Goal: Obtain resource: Download file/media

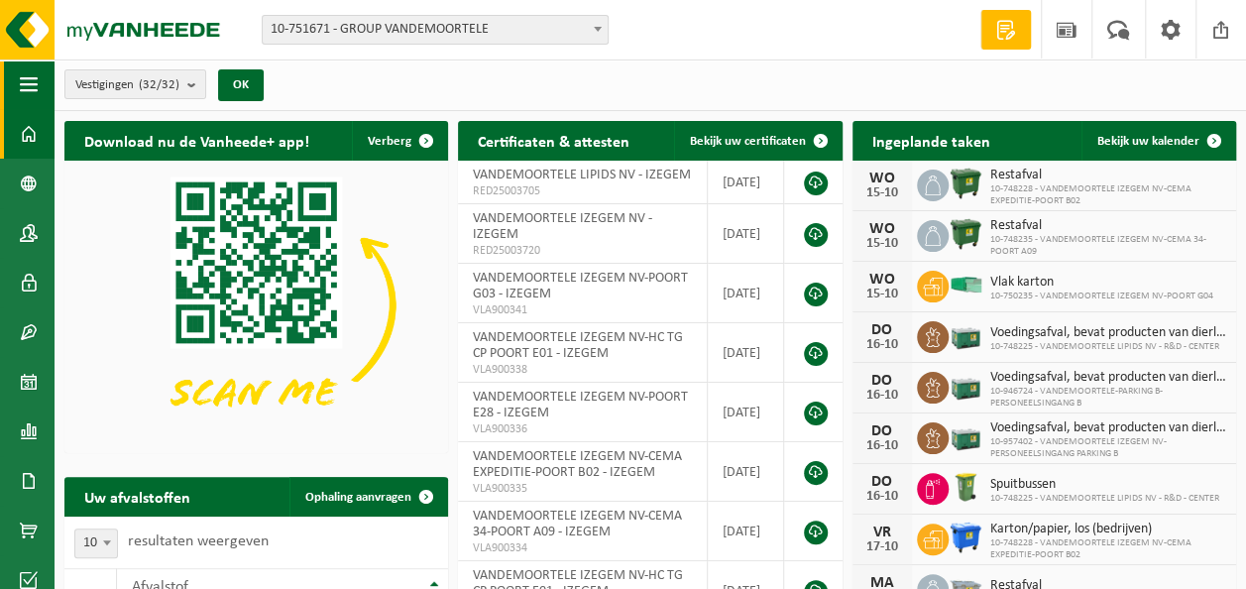
click at [33, 81] on span "button" at bounding box center [29, 84] width 18 height 50
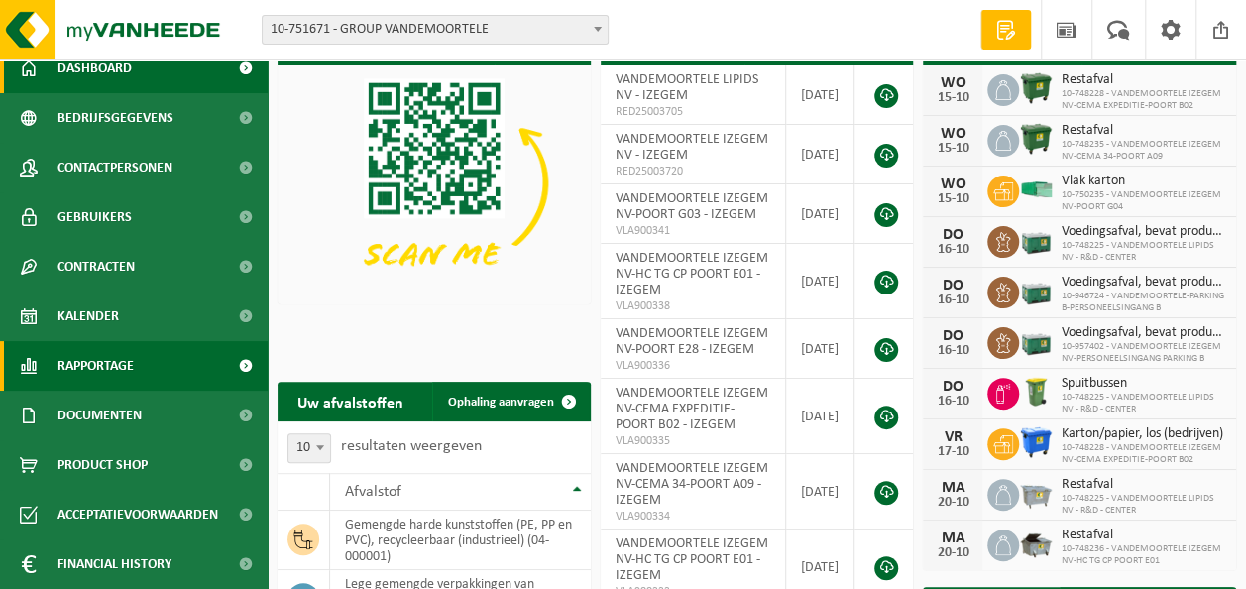
scroll to position [99, 0]
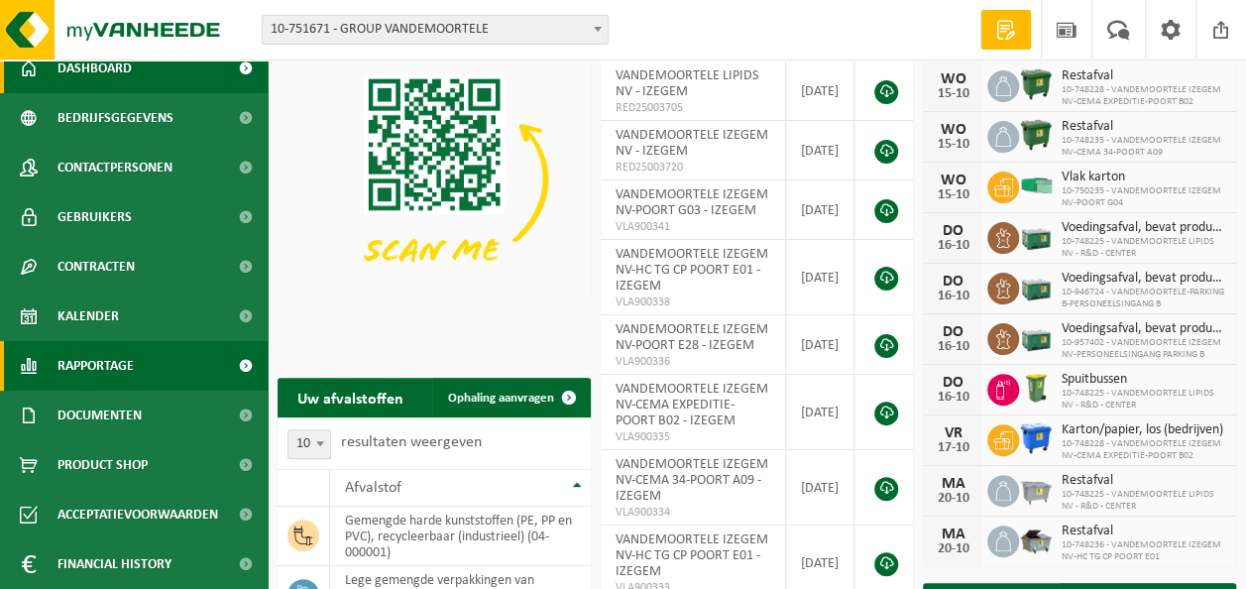
click at [88, 361] on span "Rapportage" at bounding box center [95, 366] width 76 height 50
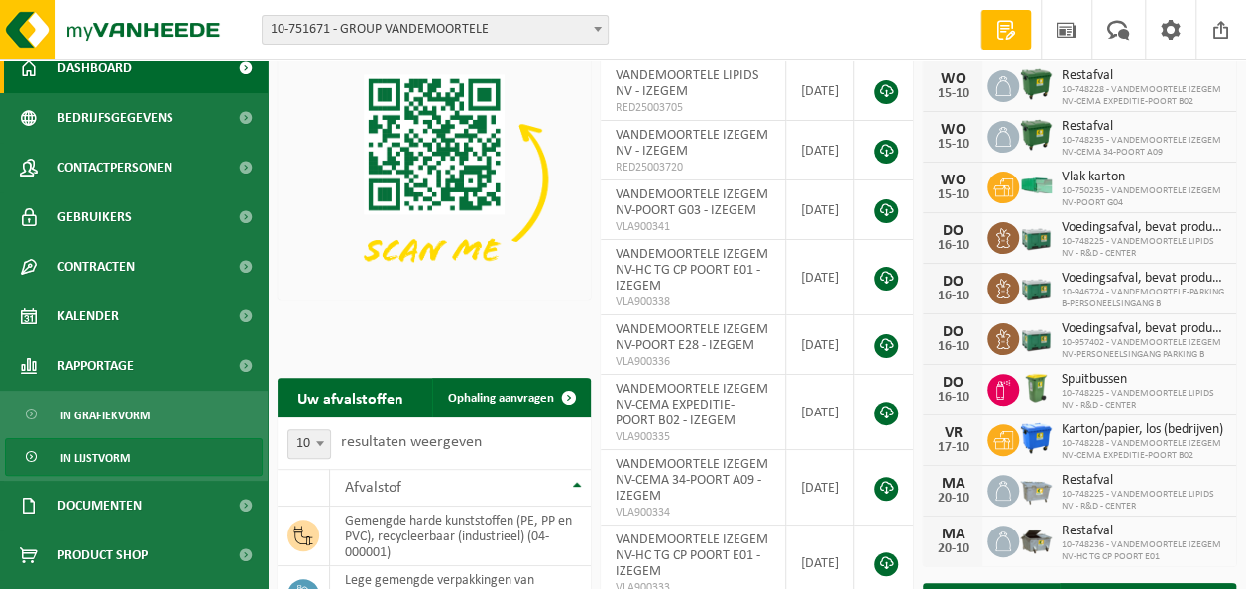
click at [87, 458] on span "In lijstvorm" at bounding box center [94, 458] width 69 height 38
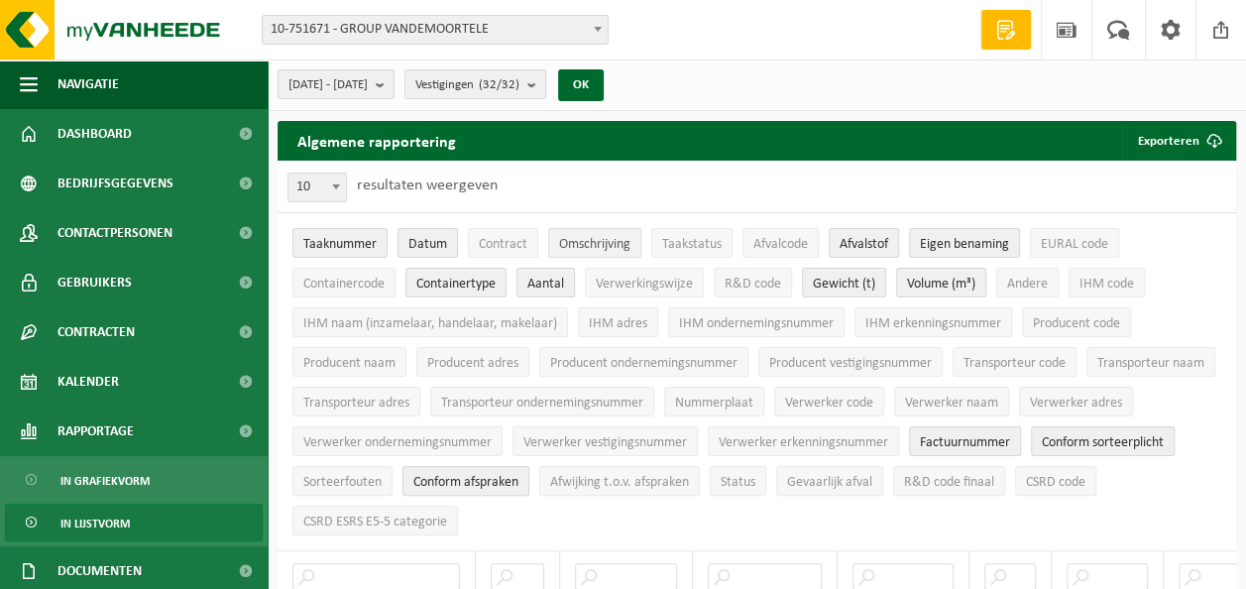
click at [587, 242] on span "Omschrijving" at bounding box center [594, 244] width 71 height 15
click at [869, 242] on span "Afvalstof" at bounding box center [863, 244] width 49 height 15
click at [1049, 246] on span "EURAL code" at bounding box center [1073, 244] width 67 height 15
click at [597, 28] on b at bounding box center [598, 29] width 8 height 5
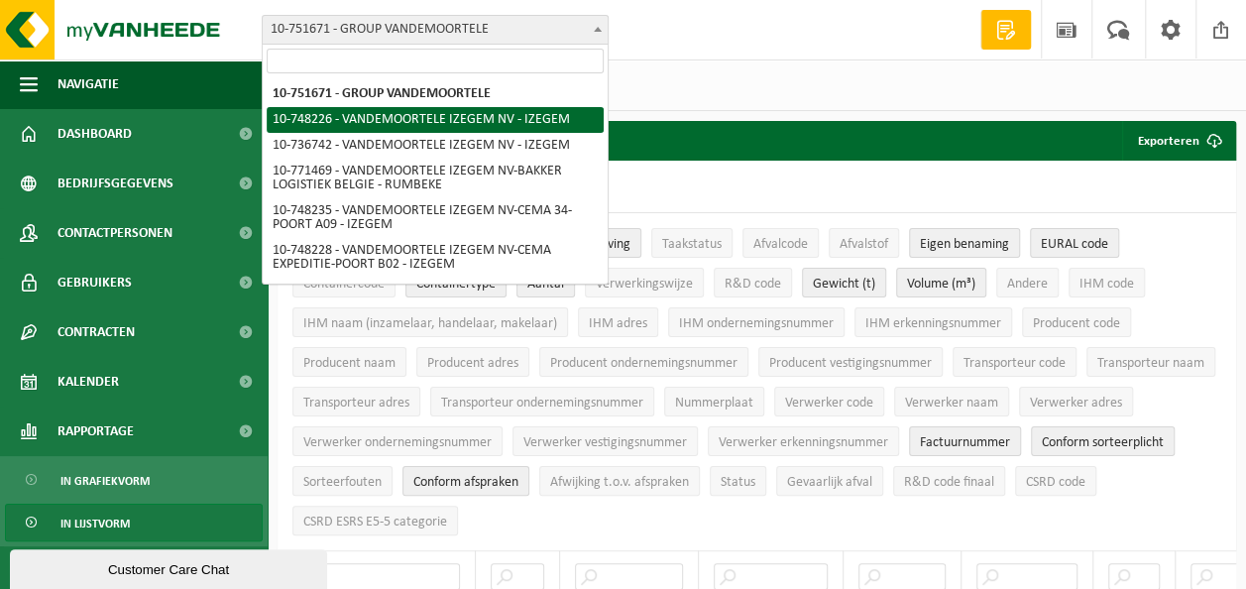
select select "6292"
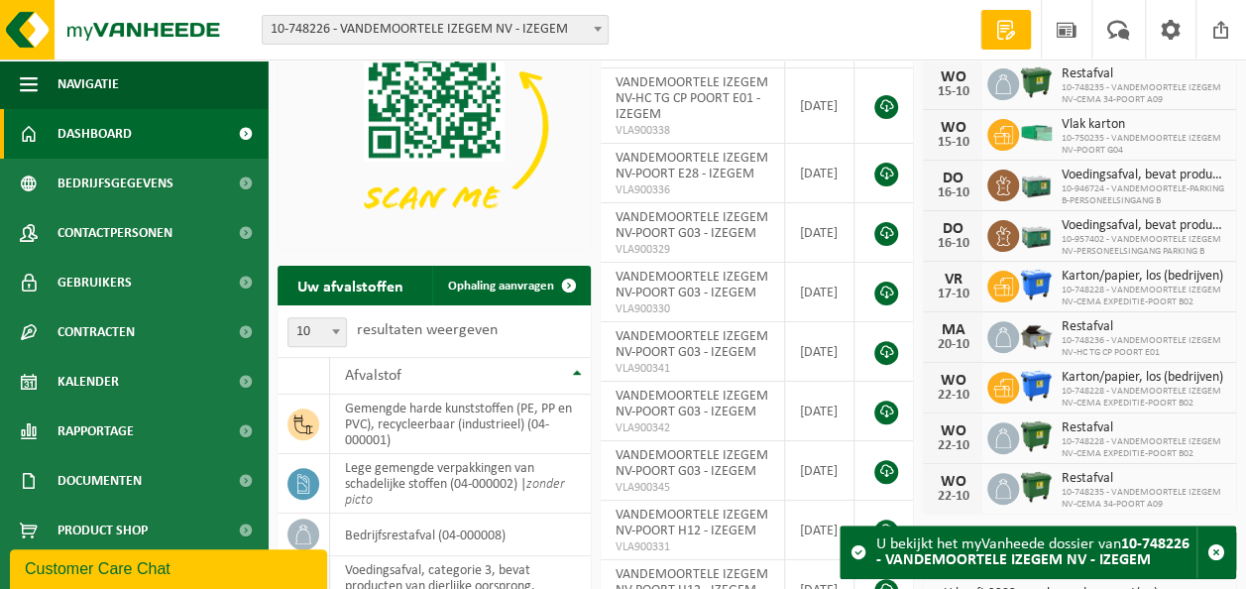
scroll to position [198, 0]
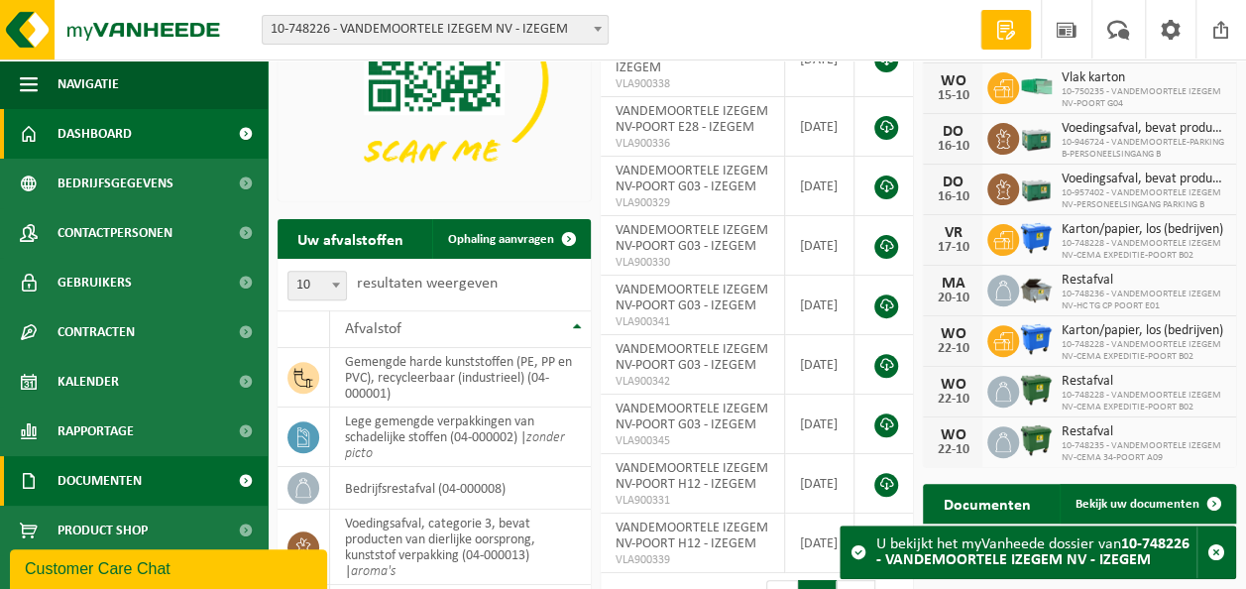
click at [77, 478] on span "Documenten" at bounding box center [99, 481] width 84 height 50
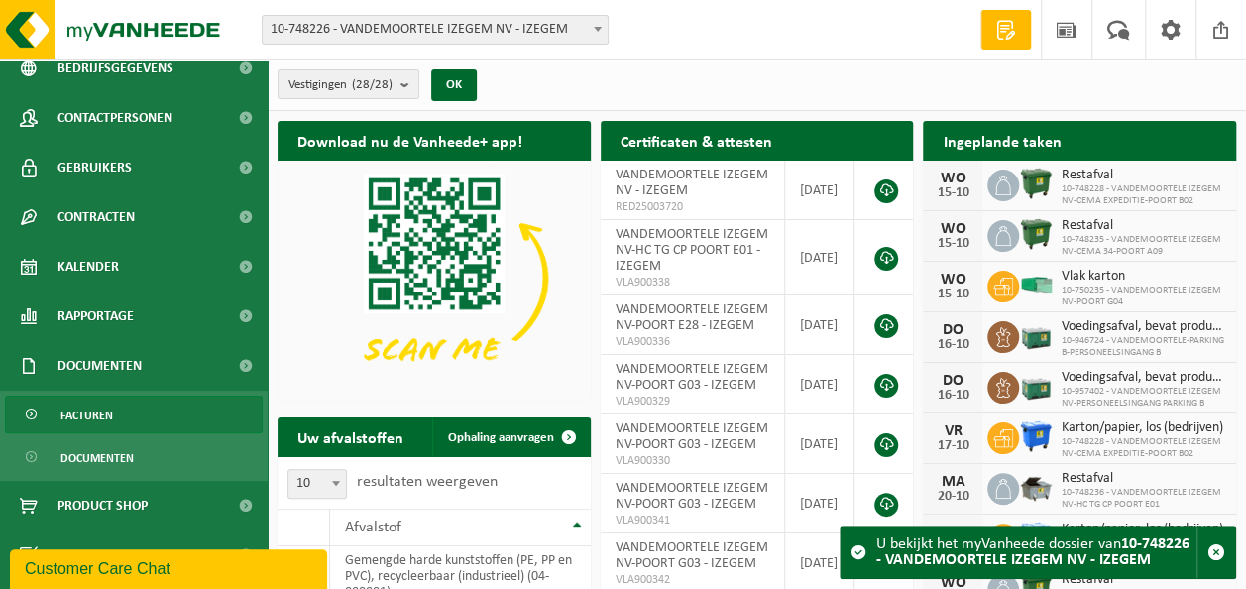
scroll to position [156, 0]
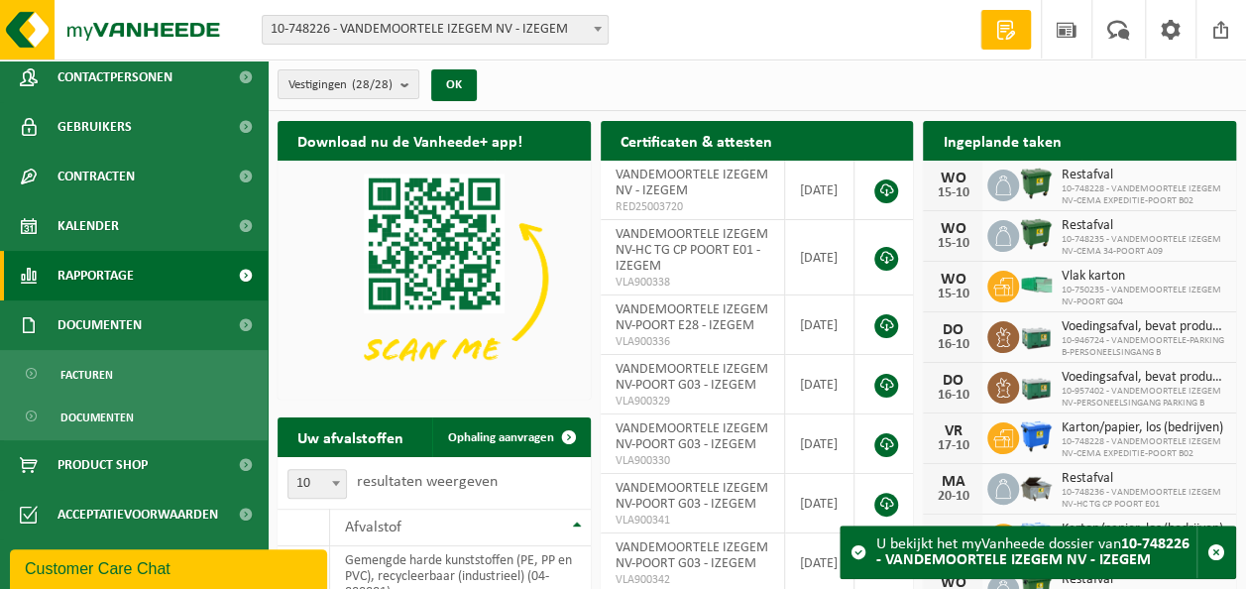
click at [89, 277] on span "Rapportage" at bounding box center [95, 276] width 76 height 50
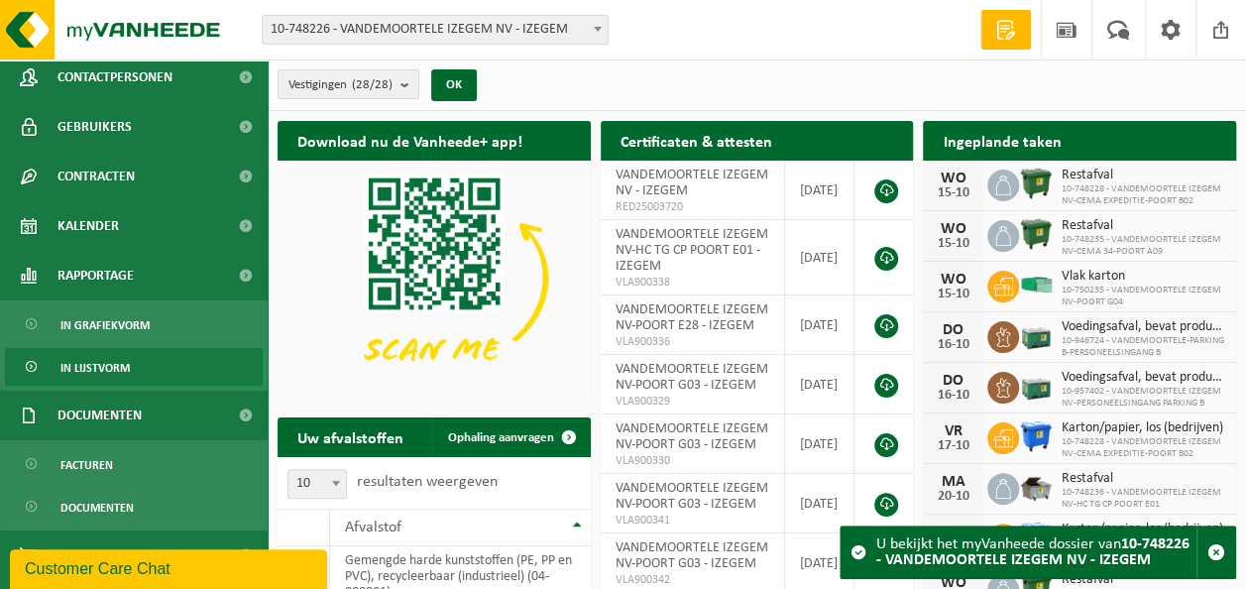
click at [101, 361] on span "In lijstvorm" at bounding box center [94, 368] width 69 height 38
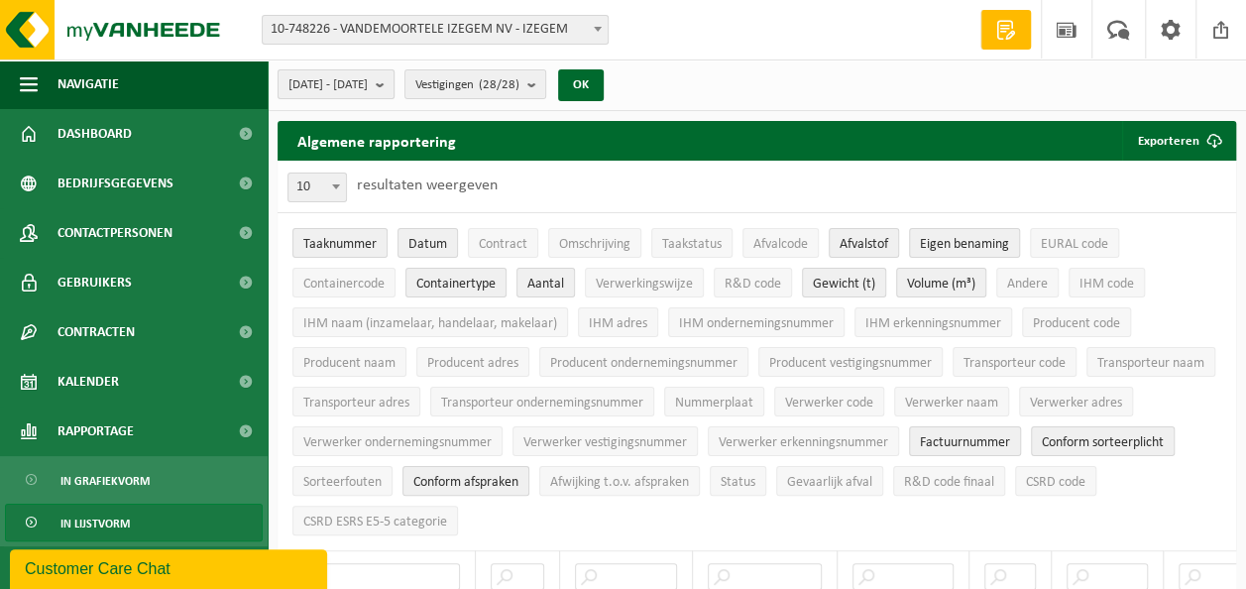
click at [393, 85] on b "submit" at bounding box center [385, 84] width 18 height 28
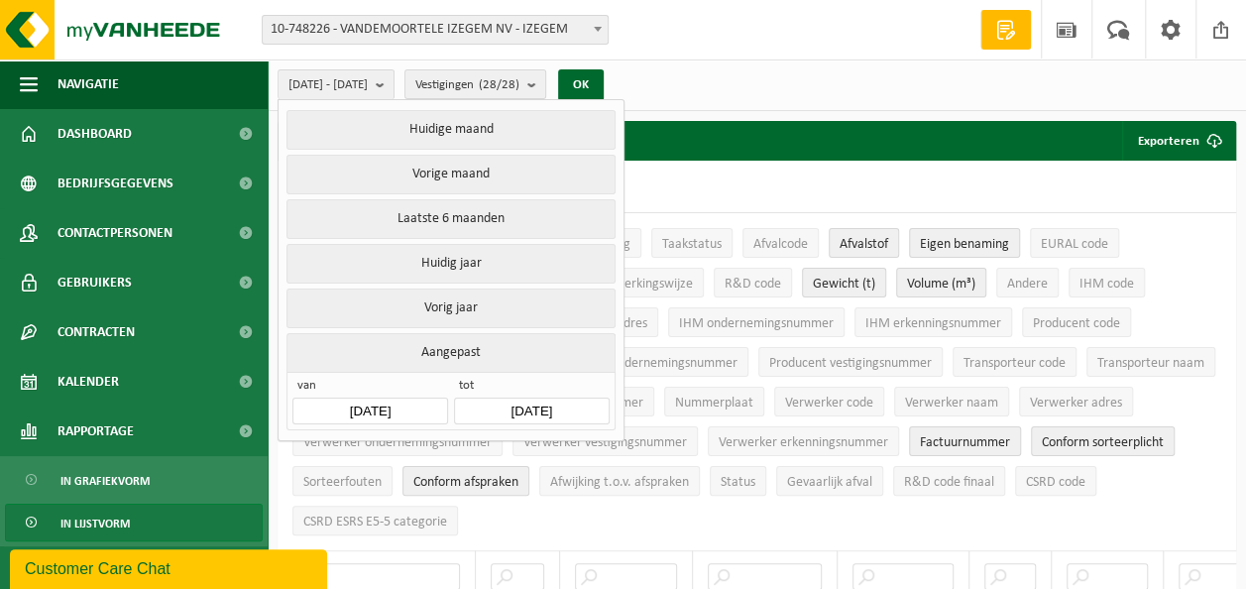
click at [377, 403] on input "2025-05-01" at bounding box center [369, 410] width 155 height 27
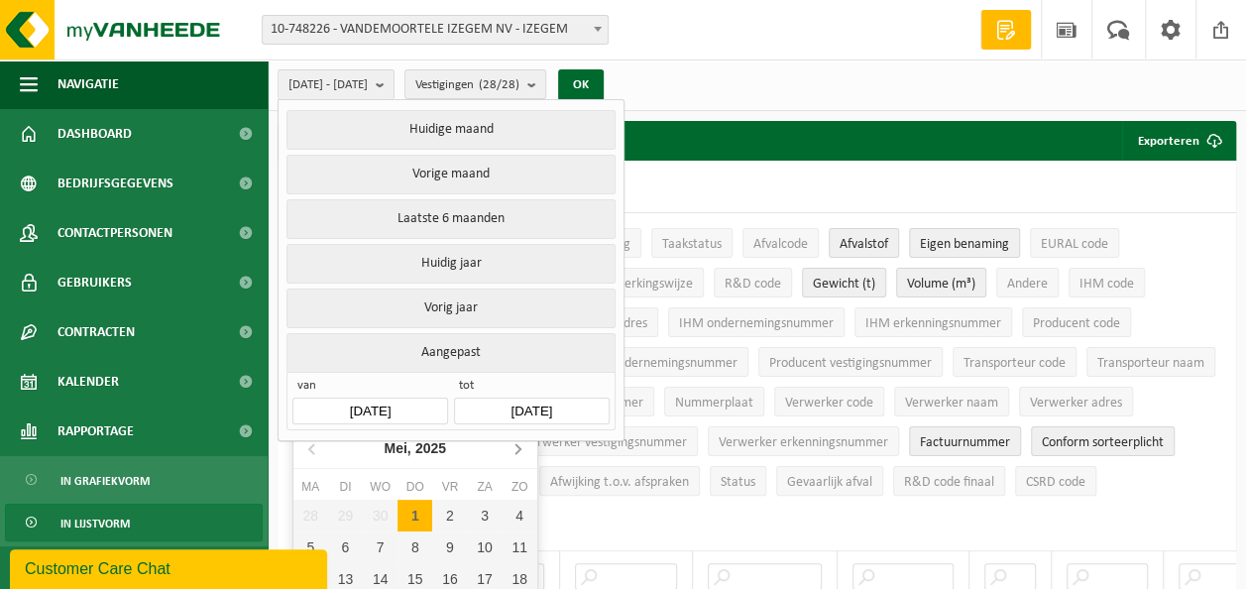
click at [519, 446] on icon at bounding box center [517, 448] width 32 height 32
click at [307, 515] on div "1" at bounding box center [310, 515] width 35 height 32
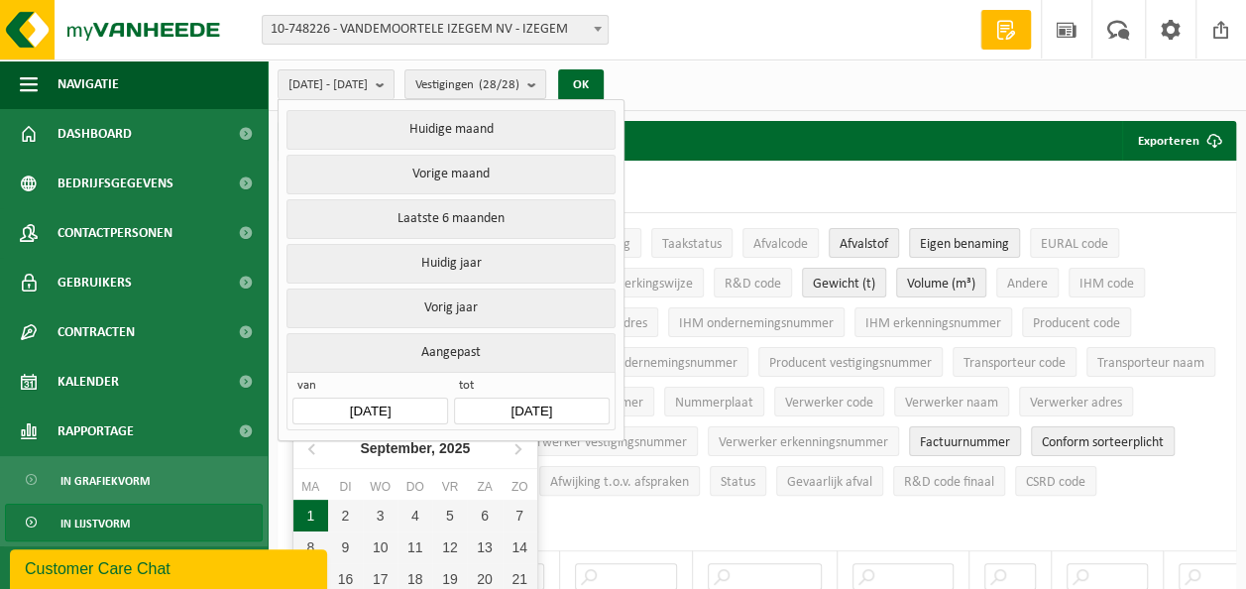
type input "2025-09-01"
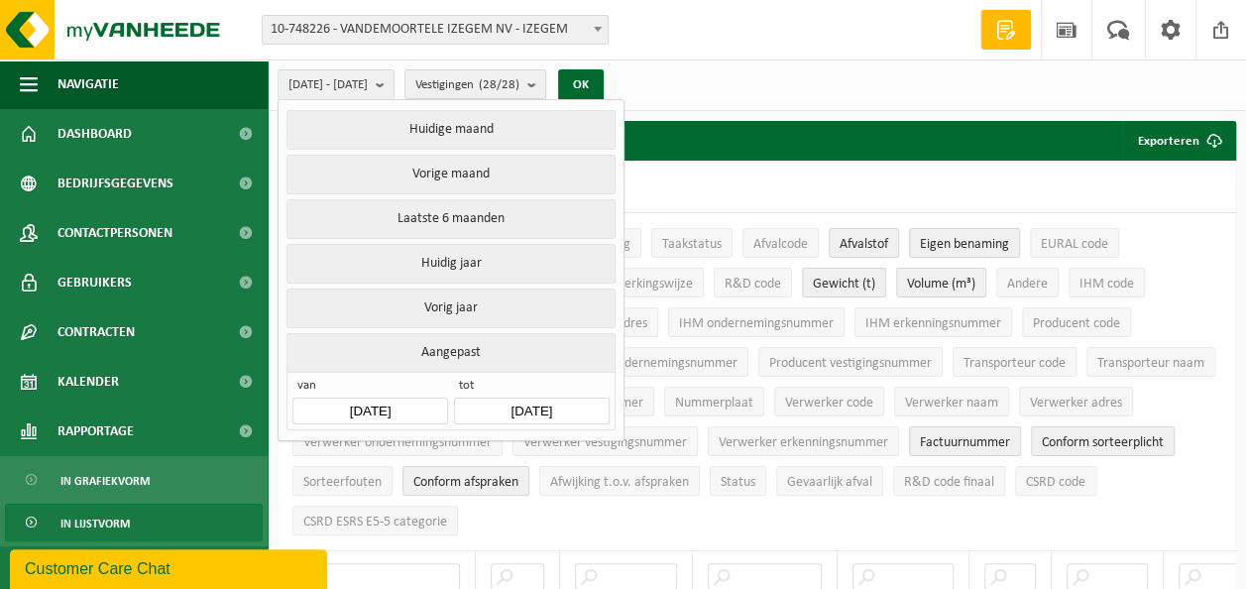
click at [544, 405] on input "2025-10-15" at bounding box center [531, 410] width 155 height 27
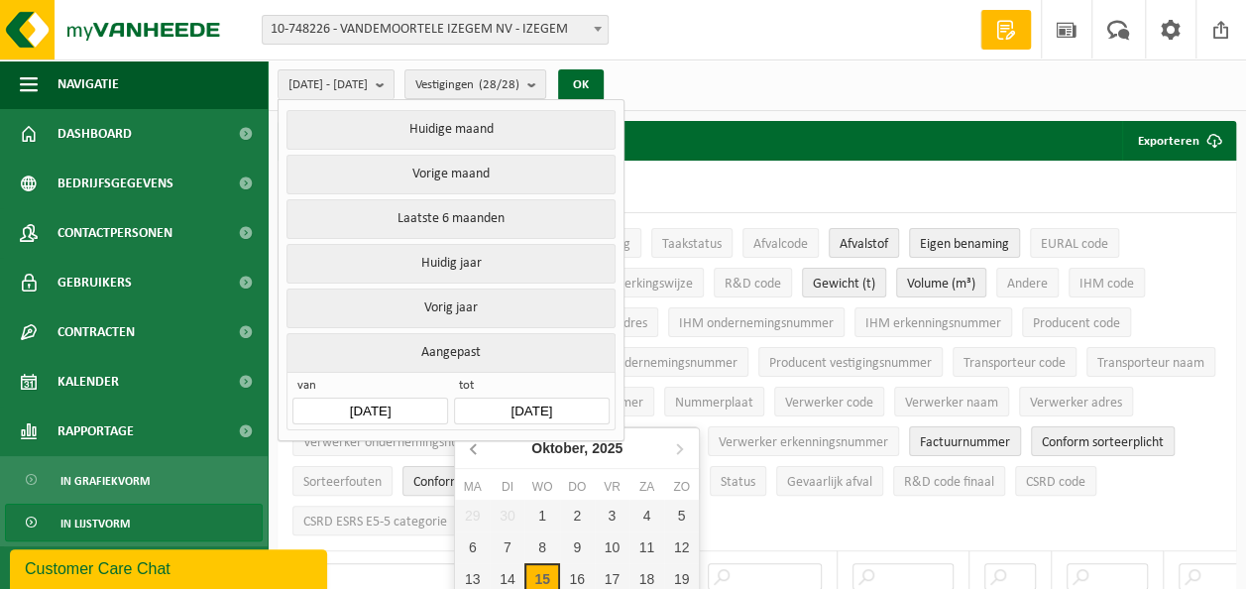
click at [471, 449] on icon at bounding box center [473, 449] width 5 height 10
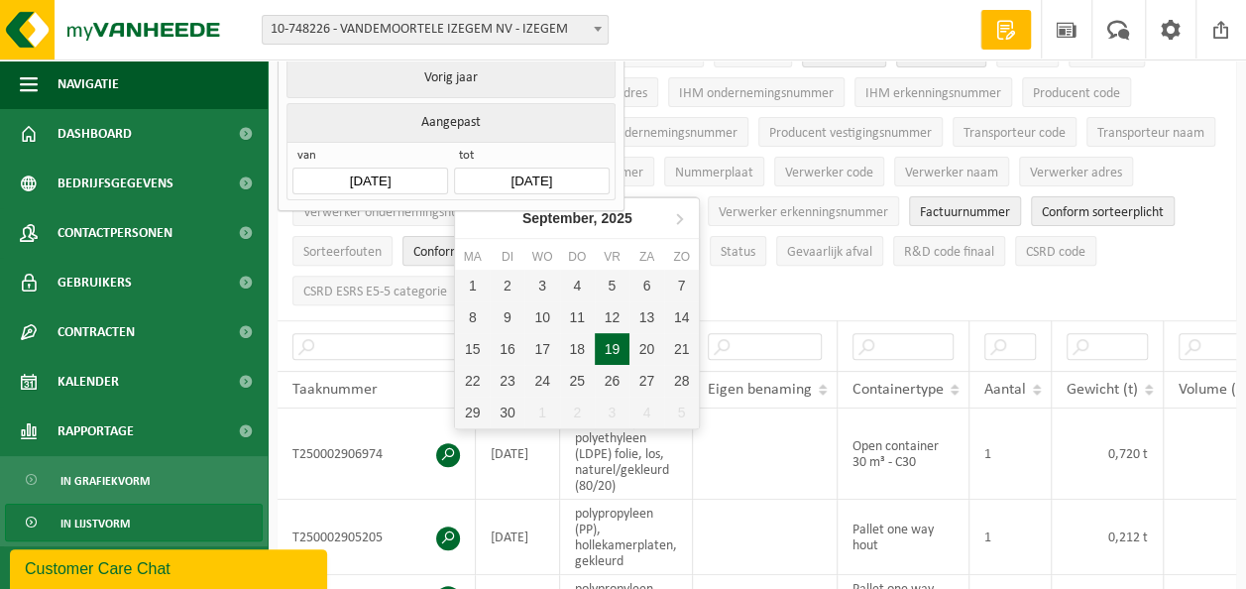
scroll to position [297, 0]
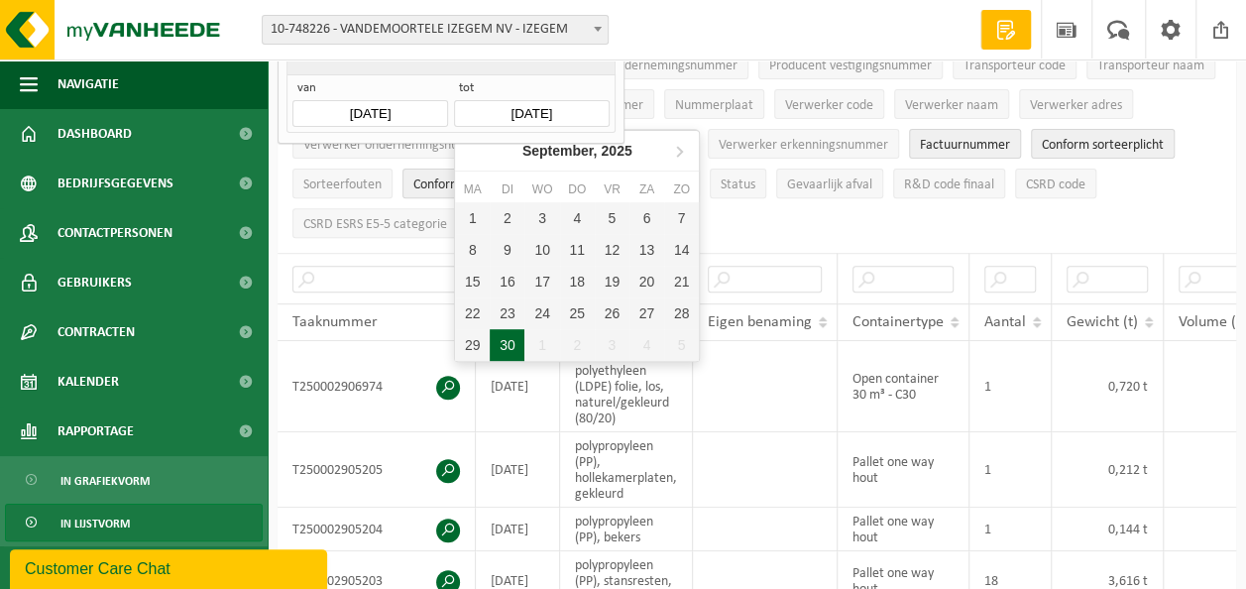
click at [507, 351] on div "30" at bounding box center [506, 345] width 35 height 32
type input "2025-09-30"
type input "2025-09-01"
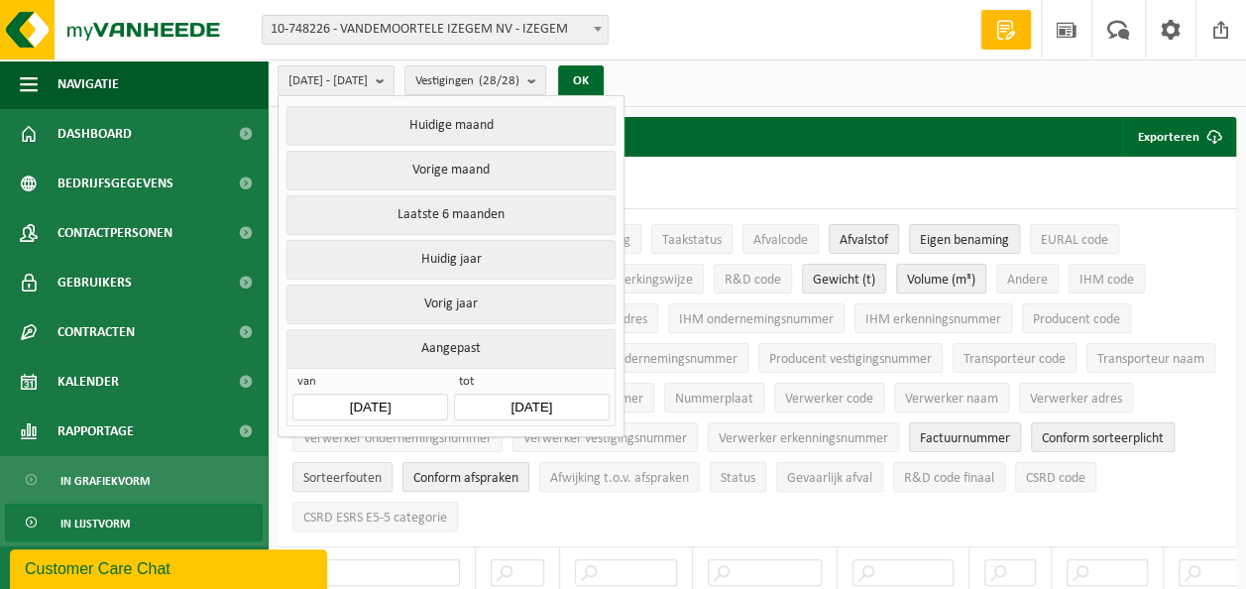
scroll to position [0, 0]
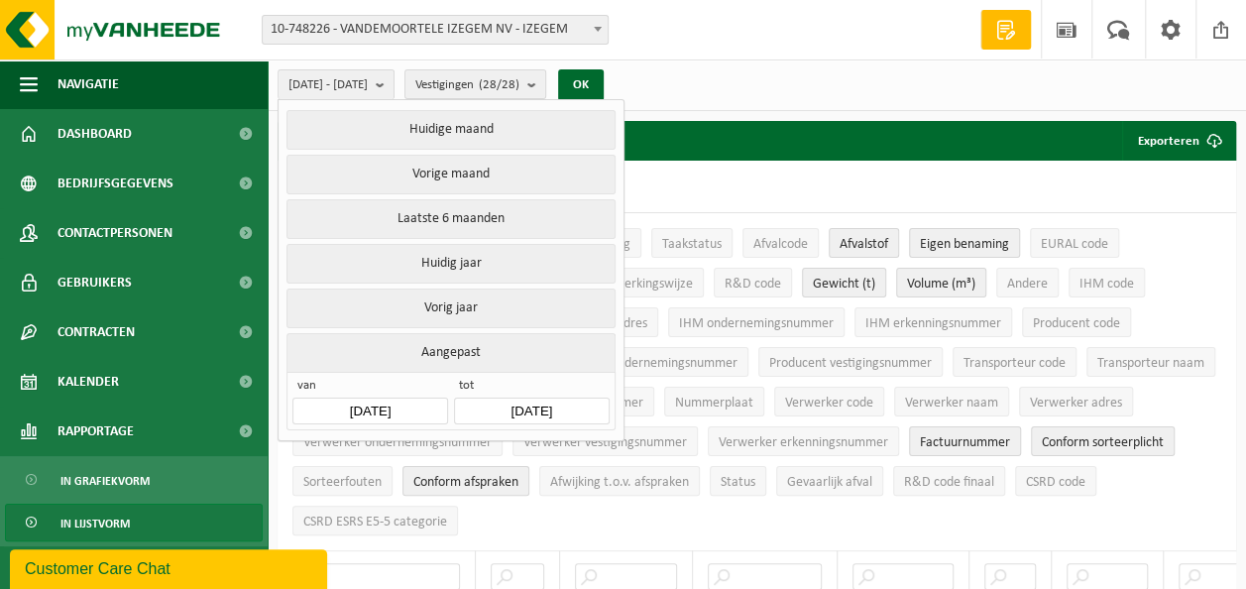
click at [706, 197] on div "10 25 50 100 10 resultaten weergeven" at bounding box center [756, 187] width 958 height 52
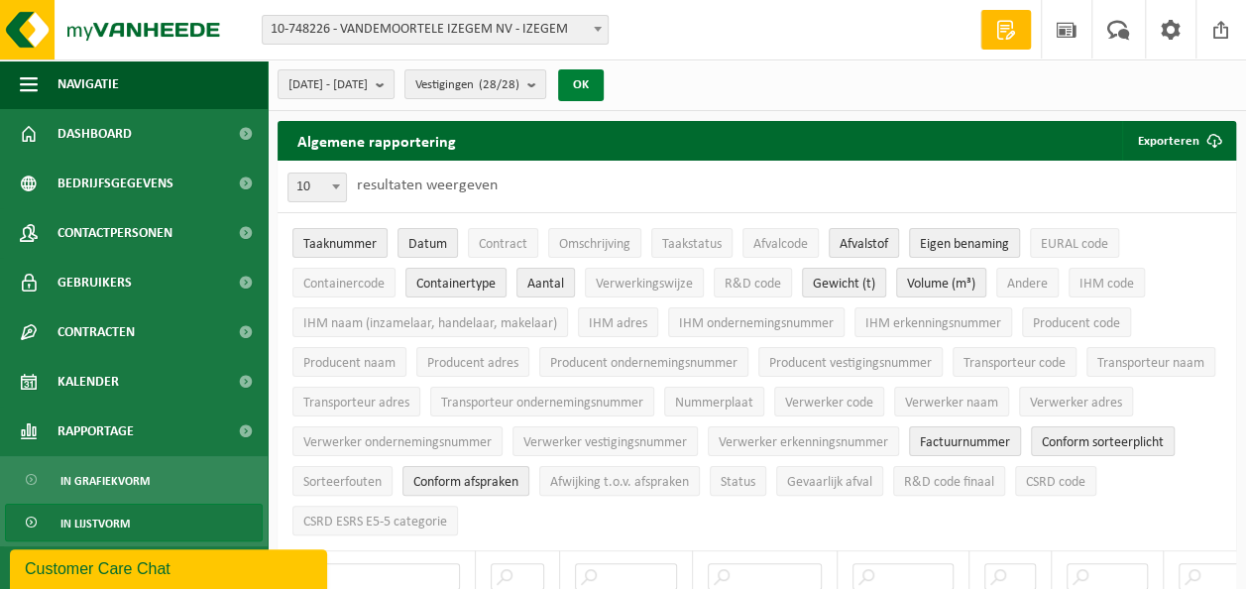
click at [603, 79] on button "OK" at bounding box center [581, 85] width 46 height 32
click at [603, 244] on span "Omschrijving" at bounding box center [594, 244] width 71 height 15
click at [1059, 248] on span "EURAL code" at bounding box center [1073, 244] width 67 height 15
click at [648, 279] on span "Verwerkingswijze" at bounding box center [644, 283] width 97 height 15
click at [729, 277] on span "R&D code" at bounding box center [752, 283] width 56 height 15
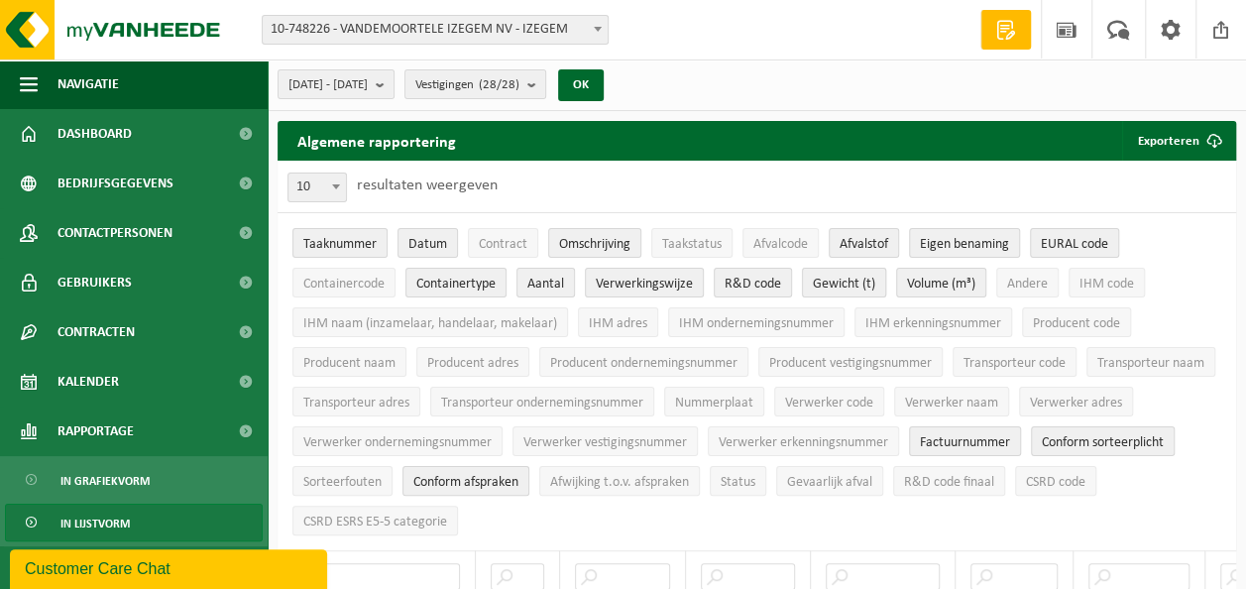
click at [814, 283] on span "Gewicht (t)" at bounding box center [844, 283] width 62 height 15
click at [865, 281] on span "Gewicht (t)" at bounding box center [844, 283] width 62 height 15
click at [382, 317] on span "IHM naam (inzamelaar, handelaar, makelaar)" at bounding box center [430, 323] width 254 height 15
click at [630, 320] on span "IHM adres" at bounding box center [618, 323] width 58 height 15
click at [881, 319] on span "IHM erkenningsnummer" at bounding box center [933, 323] width 136 height 15
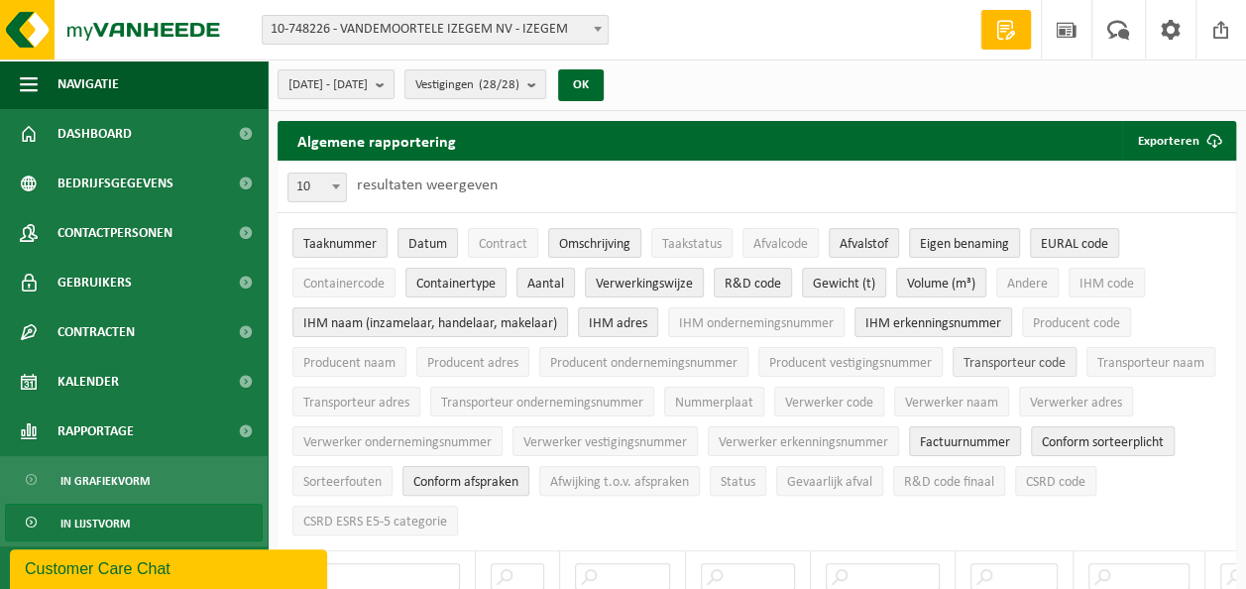
click at [1015, 365] on span "Transporteur code" at bounding box center [1014, 363] width 102 height 15
click at [1097, 371] on span "Transporteur naam" at bounding box center [1150, 363] width 107 height 15
click at [409, 397] on span "Transporteur adres" at bounding box center [356, 402] width 106 height 15
click at [643, 398] on span "Transporteur ondernemingsnummer" at bounding box center [542, 402] width 202 height 15
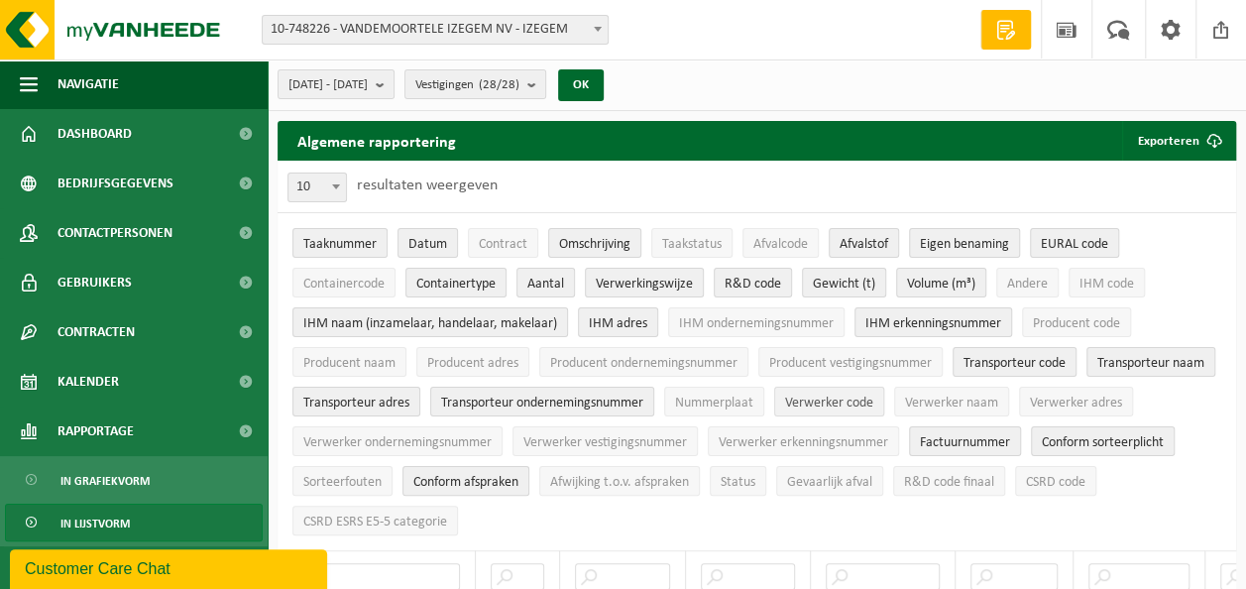
click at [873, 395] on span "Verwerker code" at bounding box center [829, 402] width 88 height 15
click at [998, 402] on span "Verwerker naam" at bounding box center [951, 402] width 93 height 15
click at [1030, 410] on span "Verwerker adres" at bounding box center [1076, 402] width 92 height 15
click at [488, 436] on span "Verwerker ondernemingsnummer" at bounding box center [397, 442] width 188 height 15
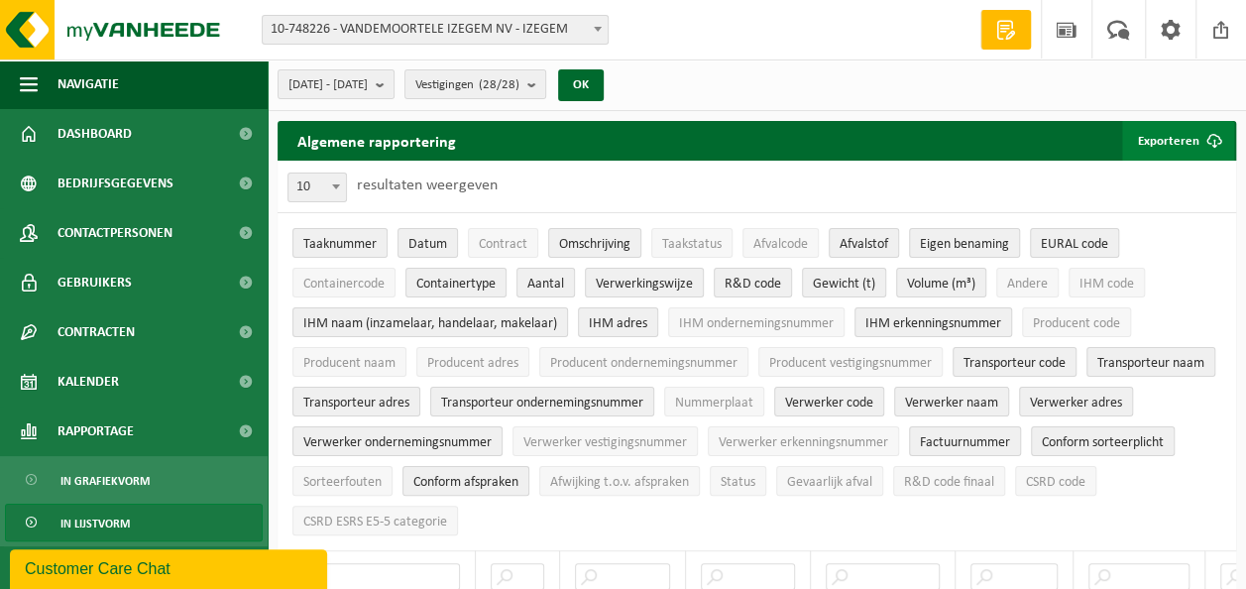
click at [1151, 143] on button "Exporteren" at bounding box center [1178, 141] width 112 height 40
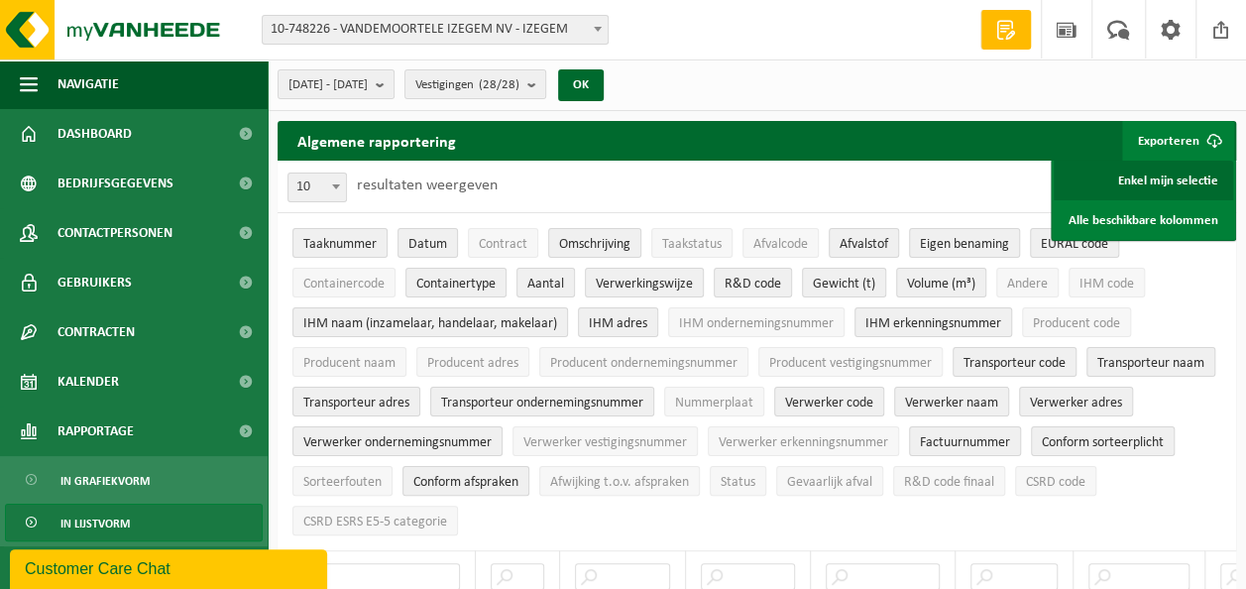
click at [1153, 180] on link "Enkel mijn selectie" at bounding box center [1142, 181] width 179 height 40
